Goal: Check status: Check status

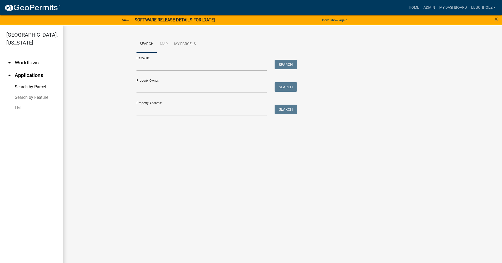
scroll to position [6, 0]
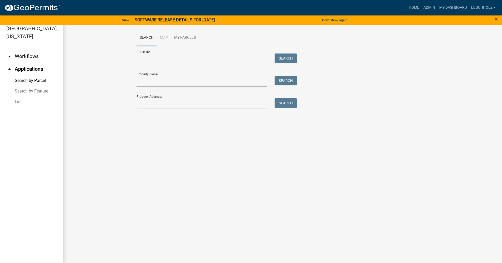
click at [199, 61] on input "Parcel ID:" at bounding box center [201, 58] width 130 height 11
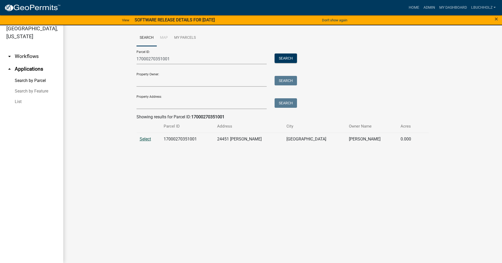
click at [144, 140] on span "Select" at bounding box center [145, 138] width 11 height 5
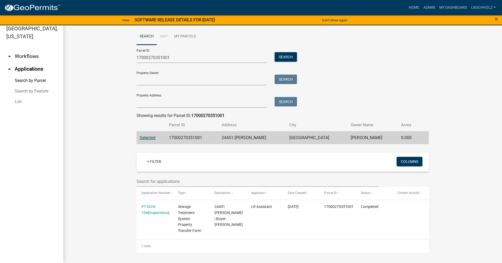
scroll to position [2, 0]
drag, startPoint x: 185, startPoint y: 58, endPoint x: 95, endPoint y: 58, distance: 89.3
click at [95, 58] on wm-workflow-application-search-view "Search Map My Parcels Parcel ID: 17000270351001 Search Property Owner: Search P…" at bounding box center [282, 140] width 417 height 224
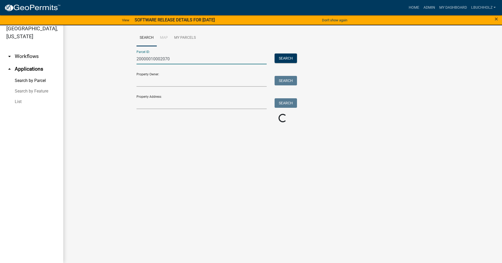
scroll to position [0, 0]
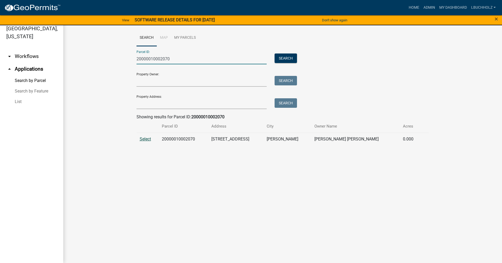
type input "20000010002070"
click at [147, 138] on span "Select" at bounding box center [145, 138] width 11 height 5
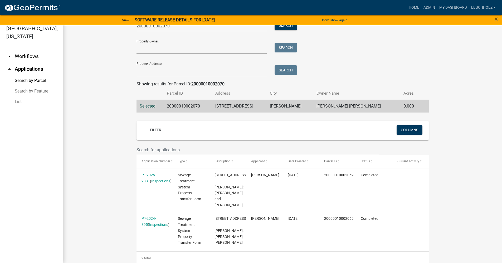
scroll to position [45, 0]
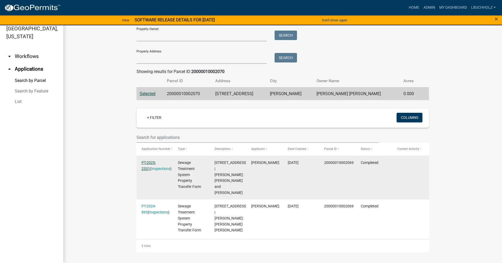
click at [156, 161] on link "PT-2025-2331" at bounding box center [148, 165] width 14 height 10
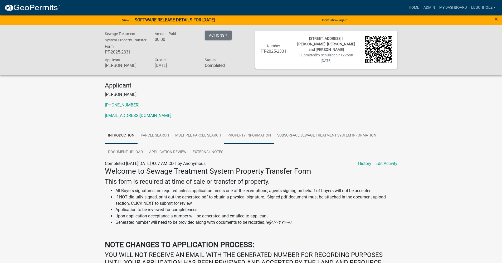
click at [256, 129] on link "Property Information" at bounding box center [249, 135] width 50 height 17
